Goal: Information Seeking & Learning: Learn about a topic

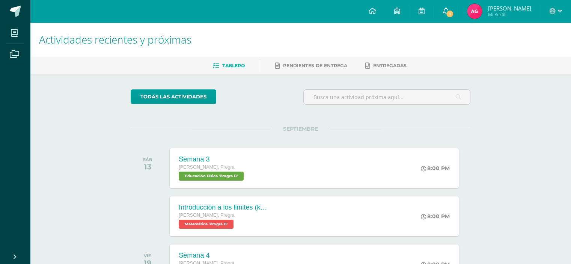
click at [444, 17] on link "1" at bounding box center [446, 11] width 24 height 23
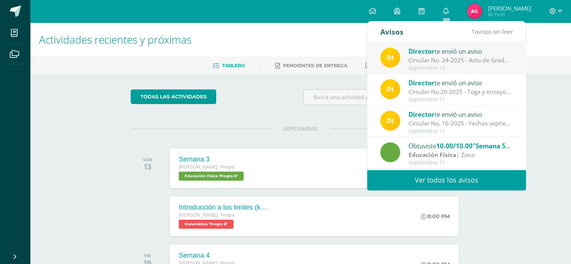
click at [443, 50] on div "Director te envió un aviso" at bounding box center [460, 51] width 104 height 10
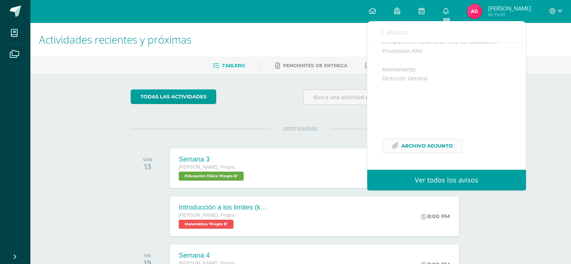
scroll to position [75, 0]
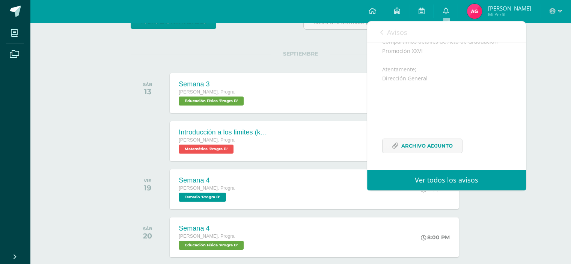
click at [541, 95] on div "Actividades recientes y próximas Tablero Pendientes de entrega Entregadas todas…" at bounding box center [300, 173] width 541 height 453
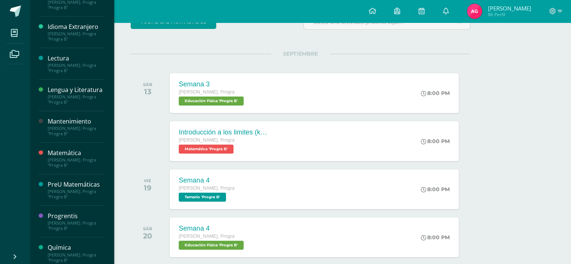
scroll to position [188, 0]
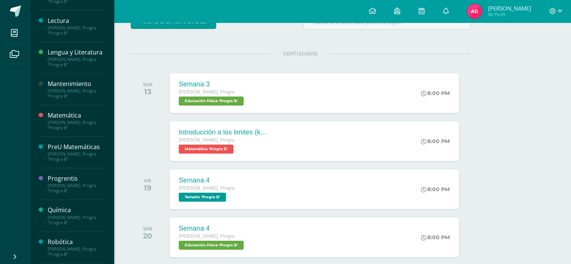
click at [58, 162] on div "[PERSON_NAME]. Progra "Progra B"" at bounding box center [76, 156] width 57 height 11
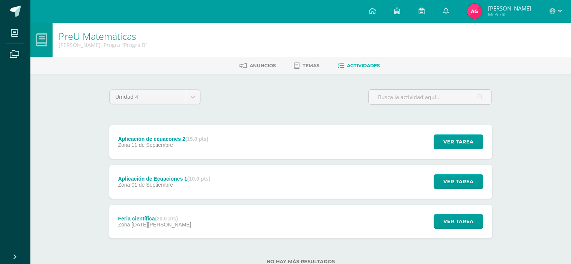
click at [116, 148] on div "Aplicación de ecuacones 2 (15.0 pts) Zona [DATE]" at bounding box center [163, 142] width 108 height 34
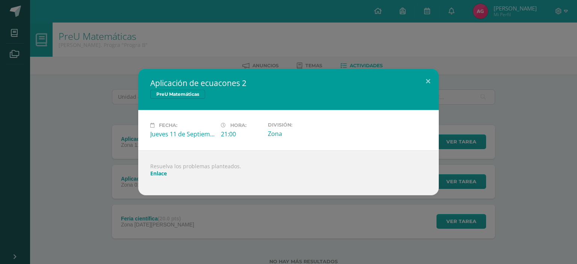
click at [158, 176] on link "Enlace" at bounding box center [158, 173] width 17 height 7
